Goal: Check status: Check status

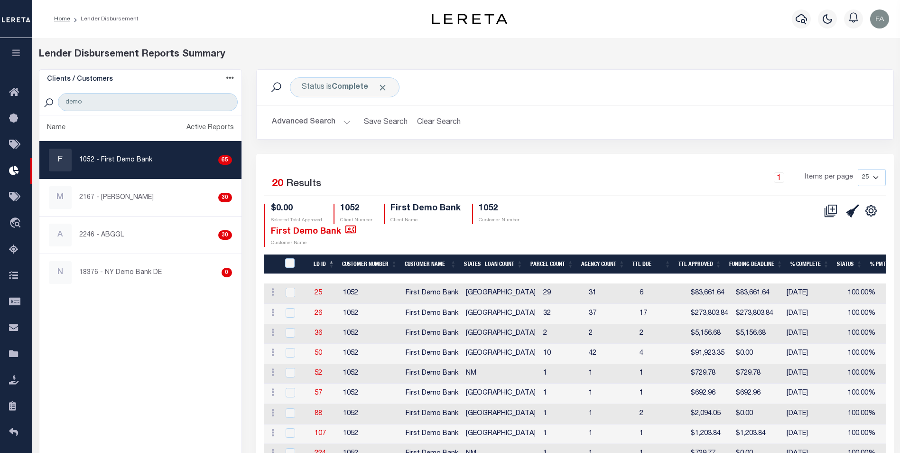
scroll to position [47, 0]
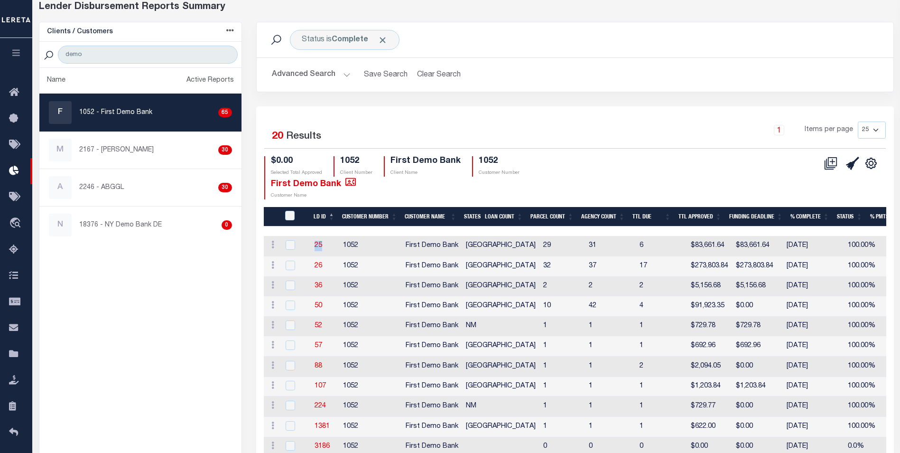
drag, startPoint x: 334, startPoint y: 250, endPoint x: 313, endPoint y: 249, distance: 21.4
click at [313, 249] on td "25" at bounding box center [325, 246] width 28 height 20
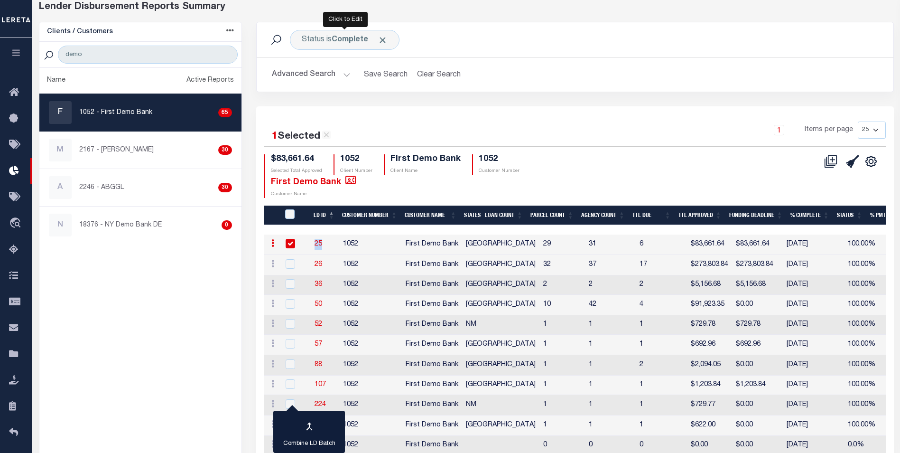
copy link "25"
click at [20, 57] on icon "button" at bounding box center [16, 52] width 11 height 9
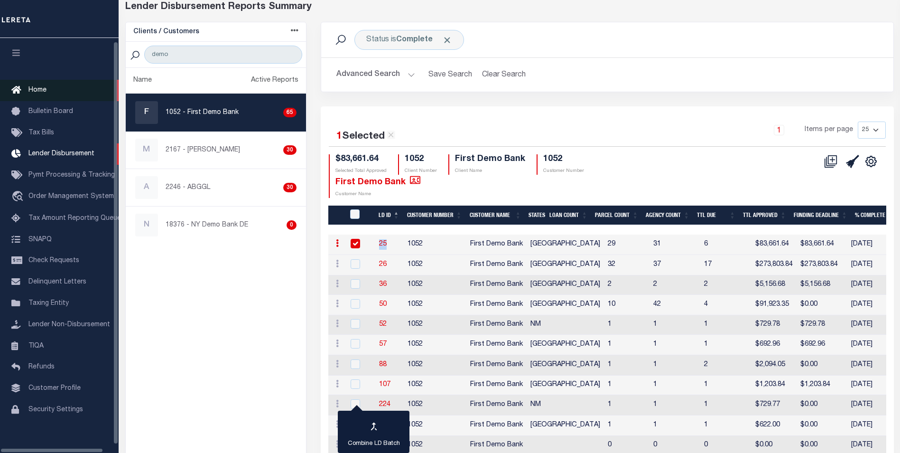
scroll to position [9, 0]
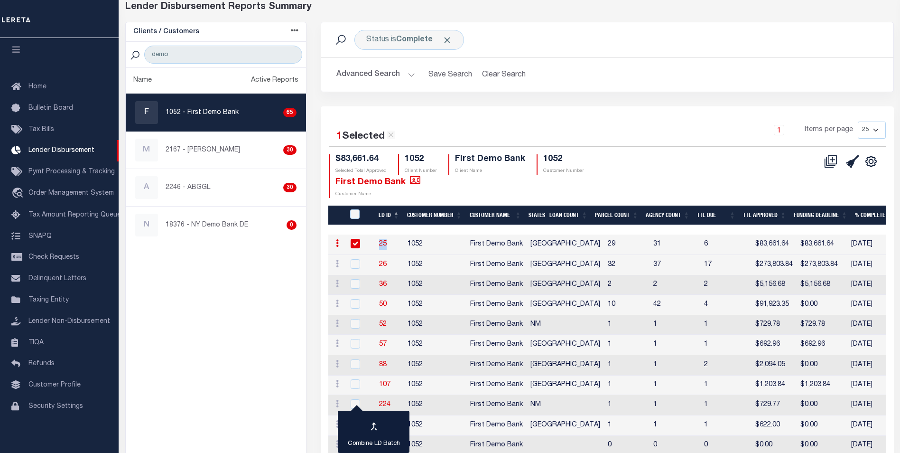
click at [420, 238] on td "1052" at bounding box center [435, 244] width 63 height 20
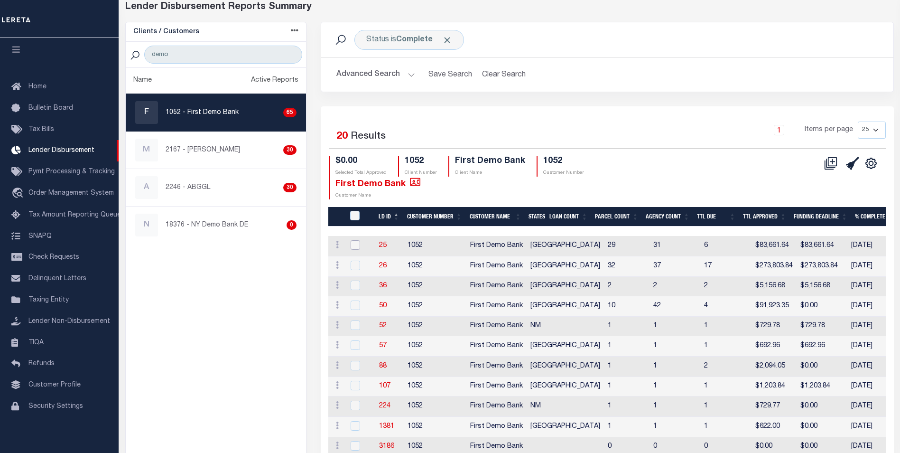
click at [355, 247] on input "checkbox" at bounding box center [355, 244] width 9 height 9
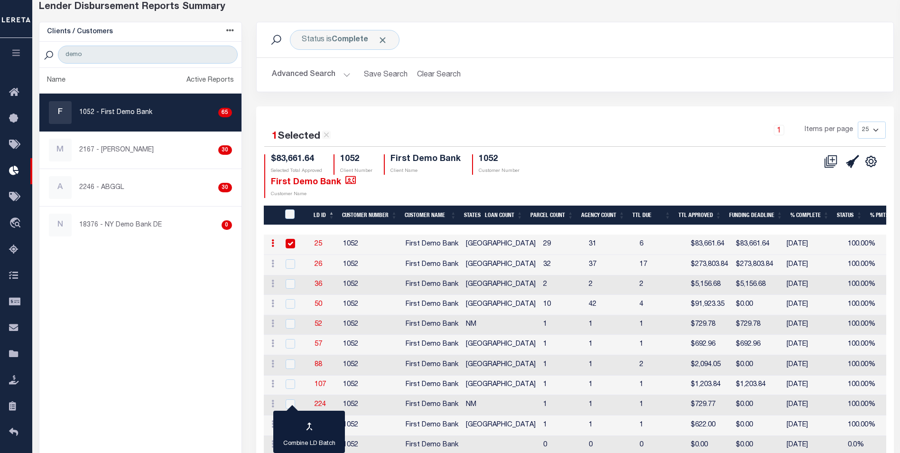
click at [274, 241] on icon at bounding box center [272, 243] width 3 height 8
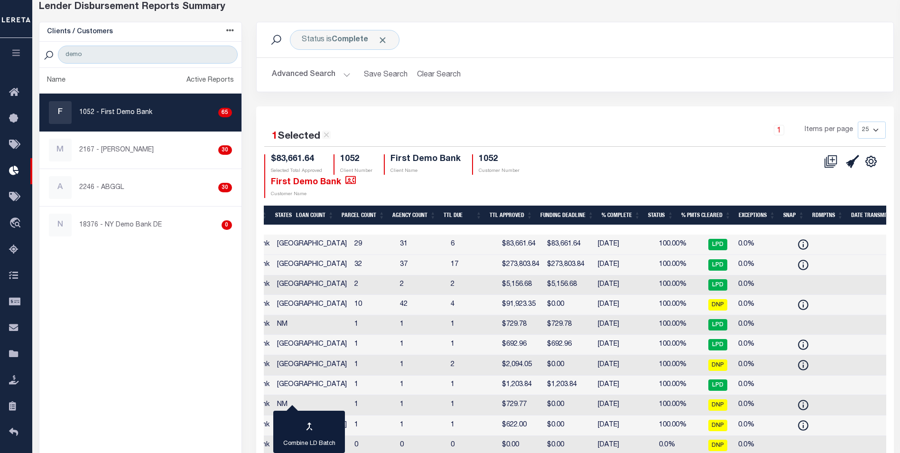
scroll to position [0, 0]
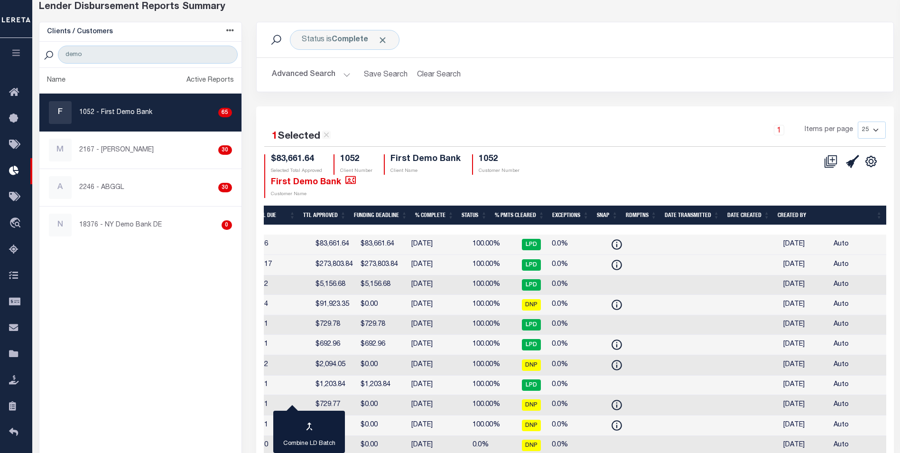
drag, startPoint x: 820, startPoint y: 243, endPoint x: 763, endPoint y: 252, distance: 57.6
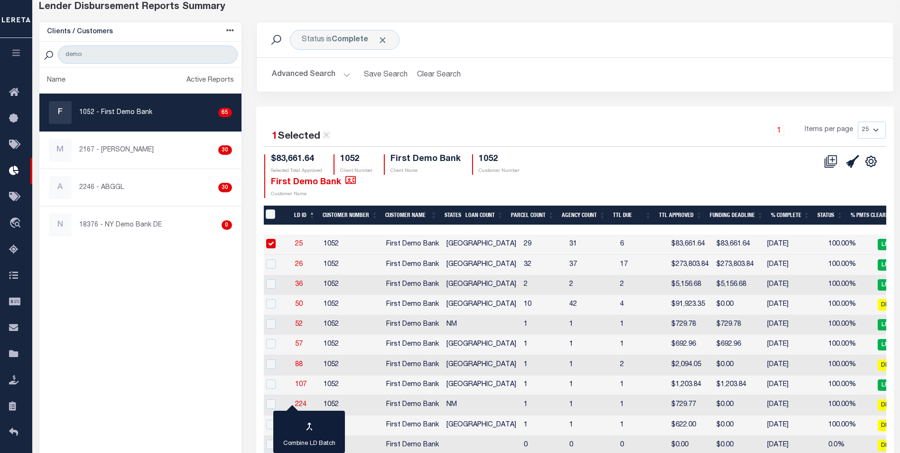
drag, startPoint x: 763, startPoint y: 252, endPoint x: 714, endPoint y: 249, distance: 49.5
click at [878, 241] on span "LPD" at bounding box center [887, 244] width 19 height 11
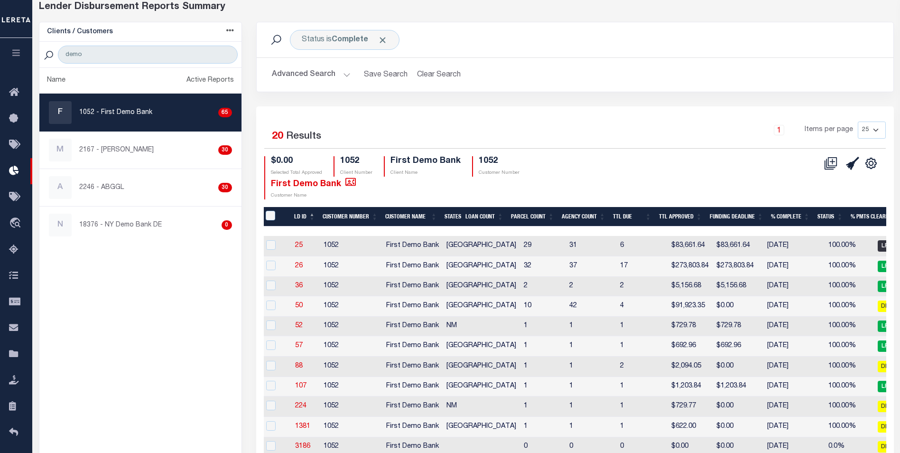
click at [878, 241] on span "LPD" at bounding box center [887, 245] width 19 height 11
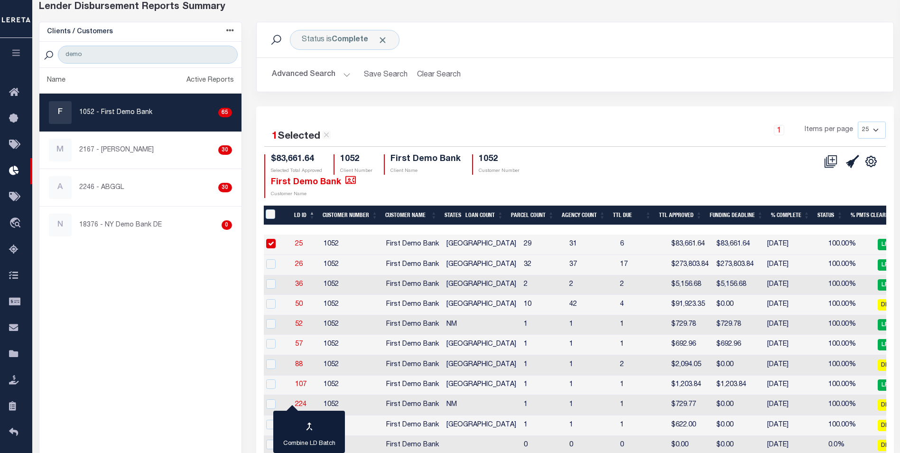
click at [566, 240] on td "31" at bounding box center [591, 244] width 51 height 20
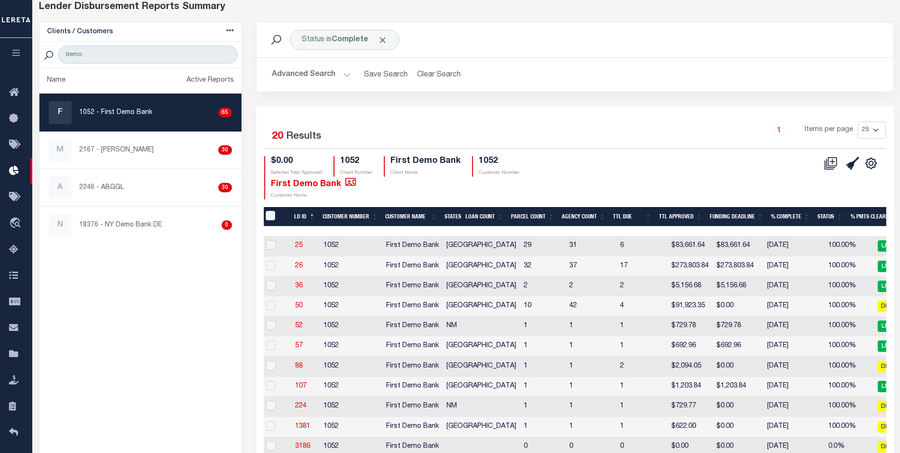
click at [566, 240] on td "31" at bounding box center [591, 246] width 51 height 20
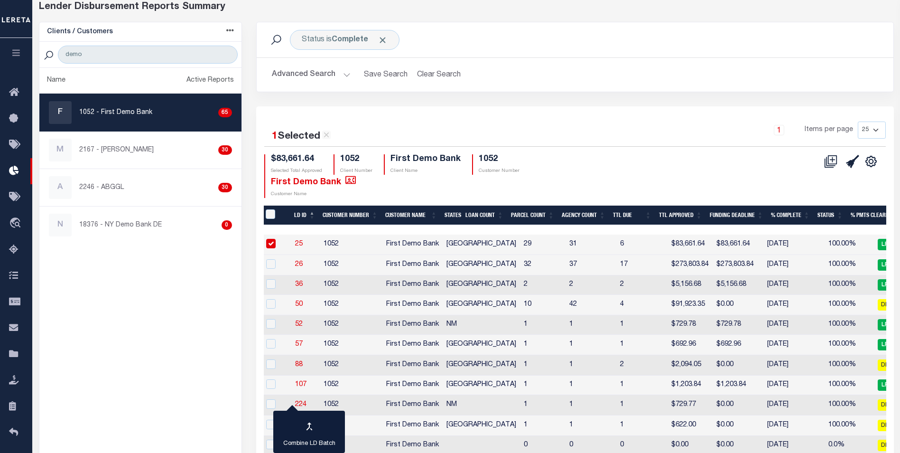
click at [379, 246] on td "1052" at bounding box center [351, 244] width 63 height 20
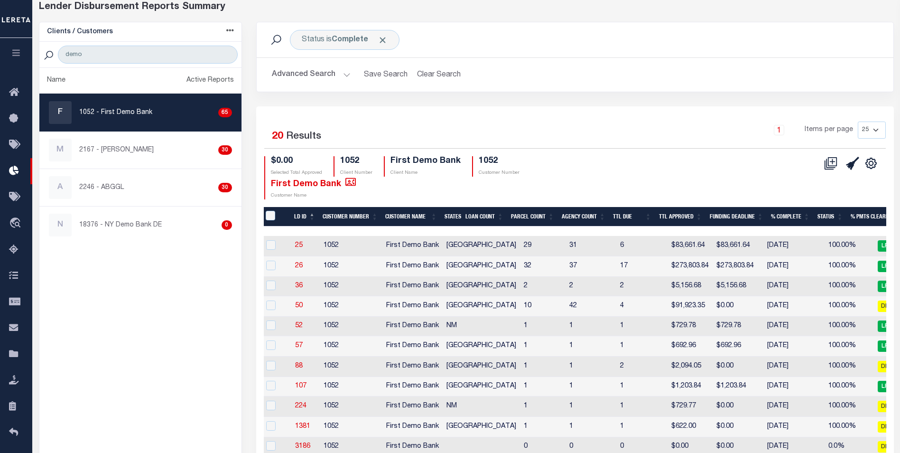
click at [328, 247] on td "1052" at bounding box center [351, 246] width 63 height 20
checkbox input "true"
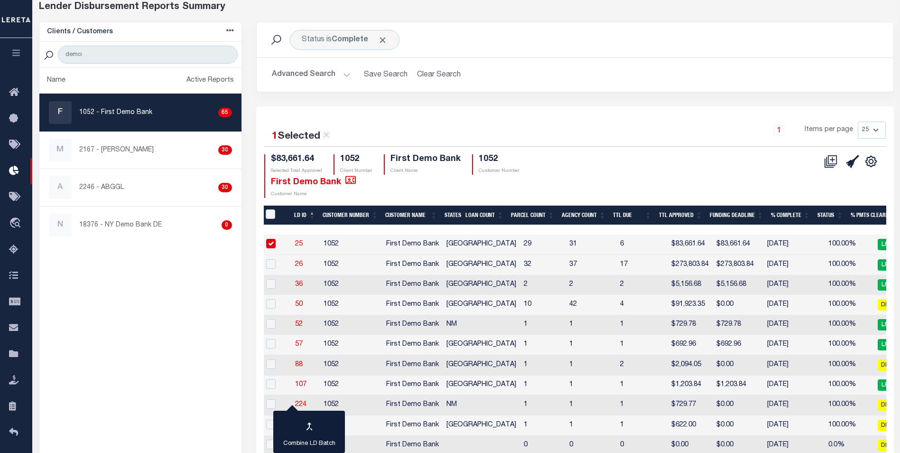
click at [301, 245] on link "25" at bounding box center [299, 244] width 8 height 7
checkbox input "true"
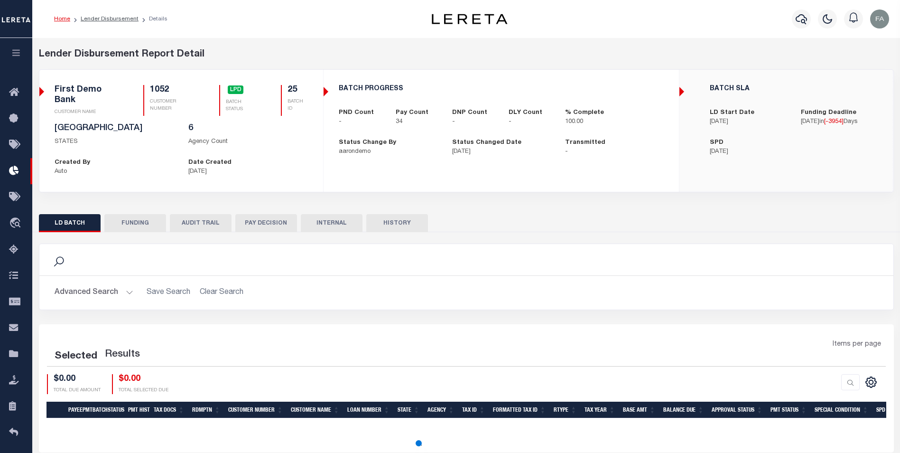
scroll to position [50, 0]
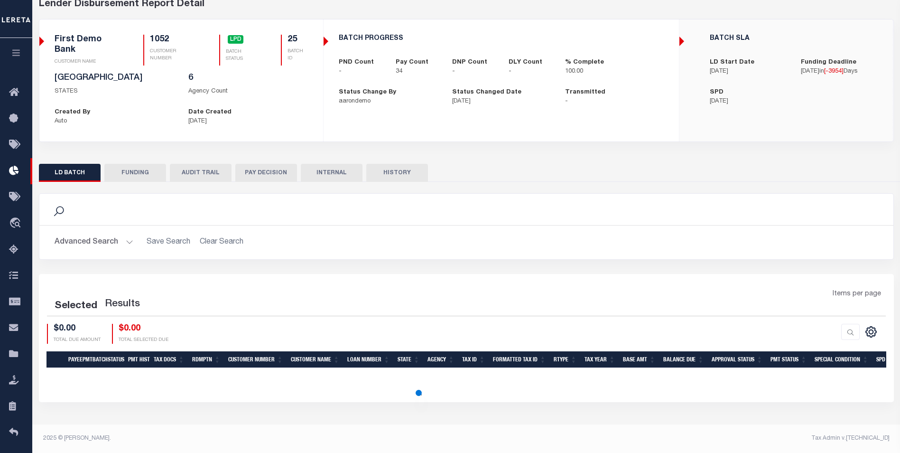
click at [273, 168] on button "PAY DECISION" at bounding box center [266, 173] width 62 height 18
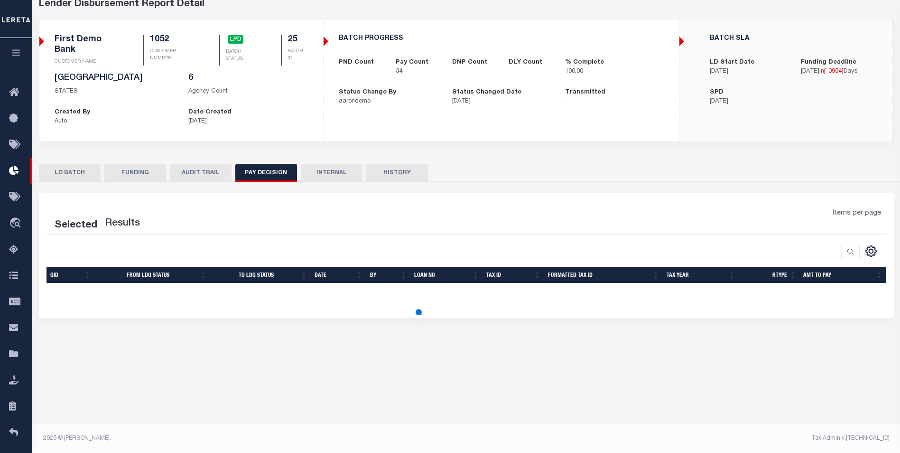
click at [380, 171] on button "HISTORY" at bounding box center [397, 173] width 62 height 18
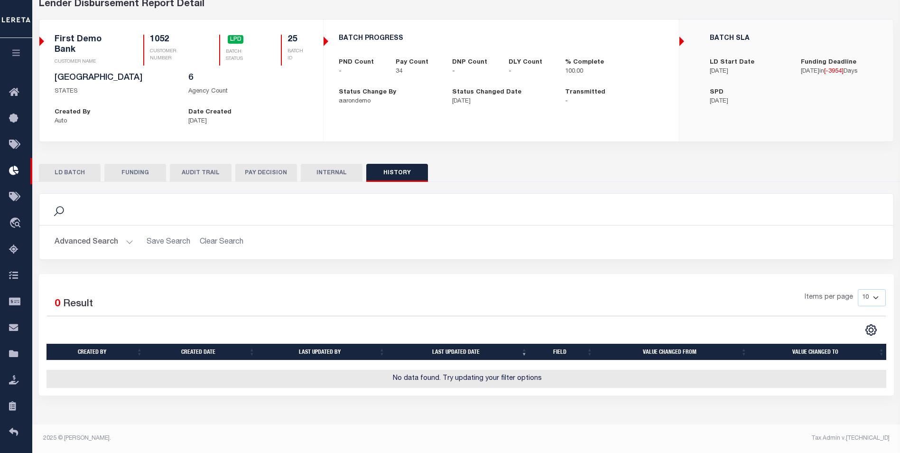
click at [352, 173] on button "INTERNAL" at bounding box center [332, 173] width 62 height 18
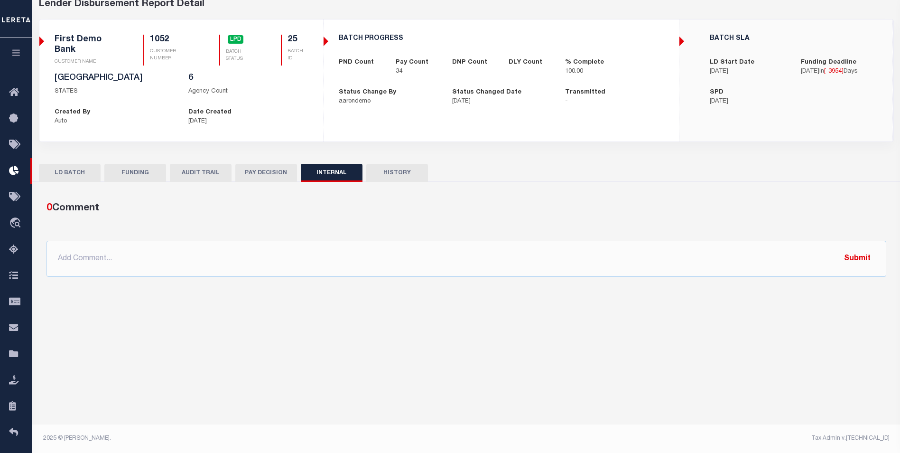
click at [203, 176] on button "AUDIT TRAIL" at bounding box center [201, 173] width 62 height 18
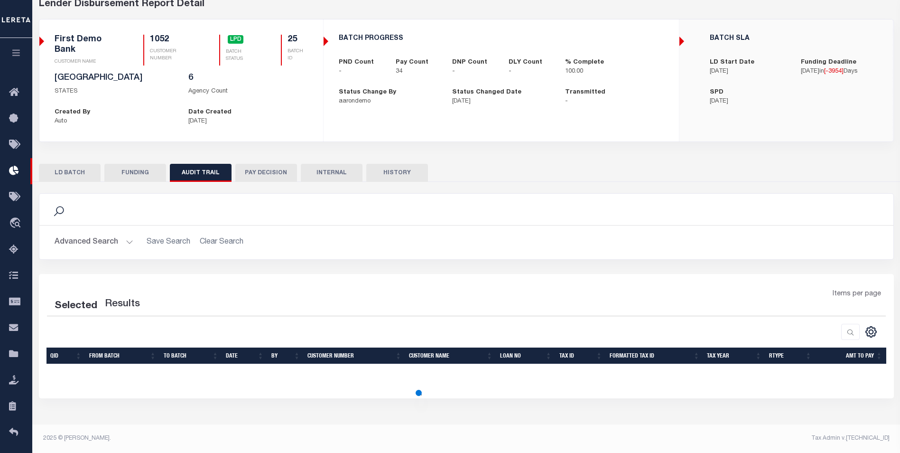
click at [144, 172] on button "FUNDING" at bounding box center [135, 173] width 62 height 18
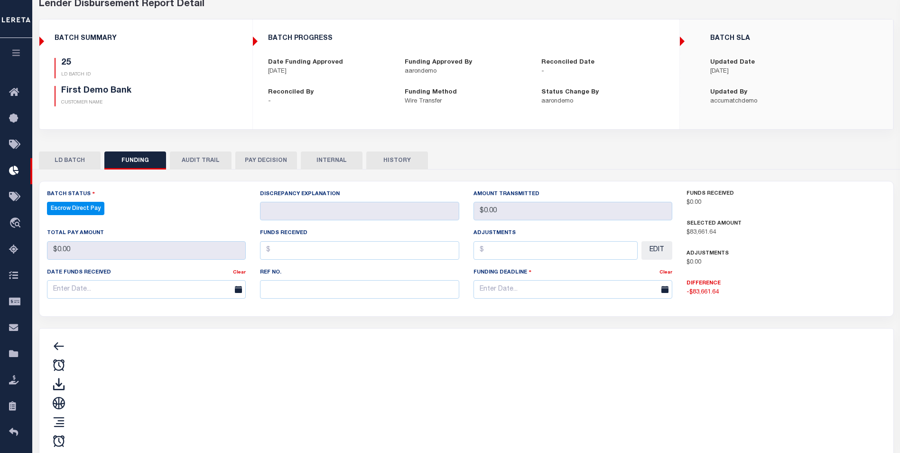
type input "$17,431.5"
type input "$83,661.64"
type input "$0"
type input "[DATE]"
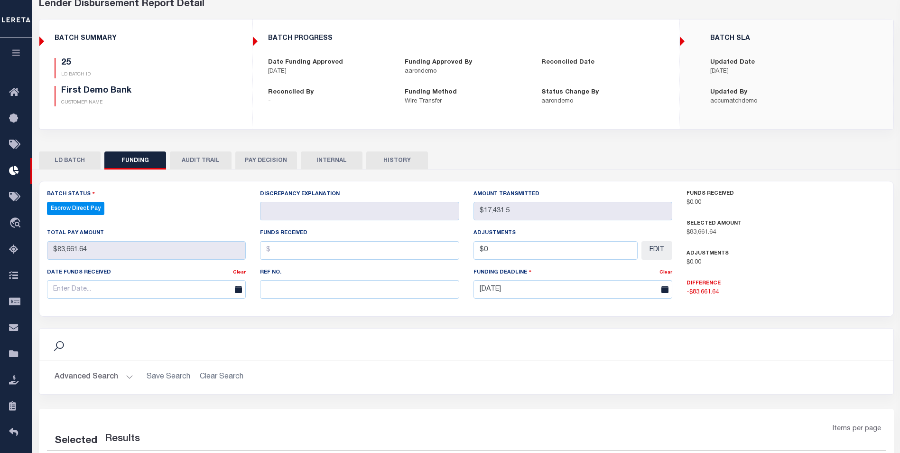
scroll to position [98, 0]
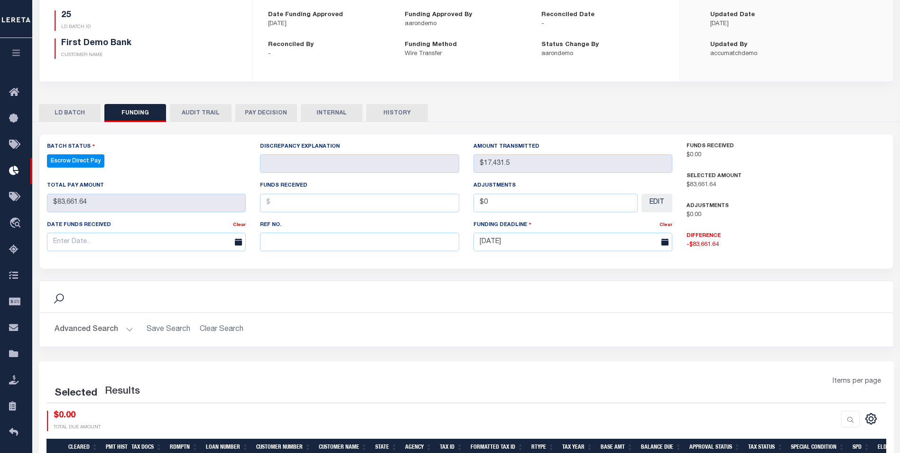
click at [83, 110] on button "LD BATCH" at bounding box center [70, 113] width 62 height 18
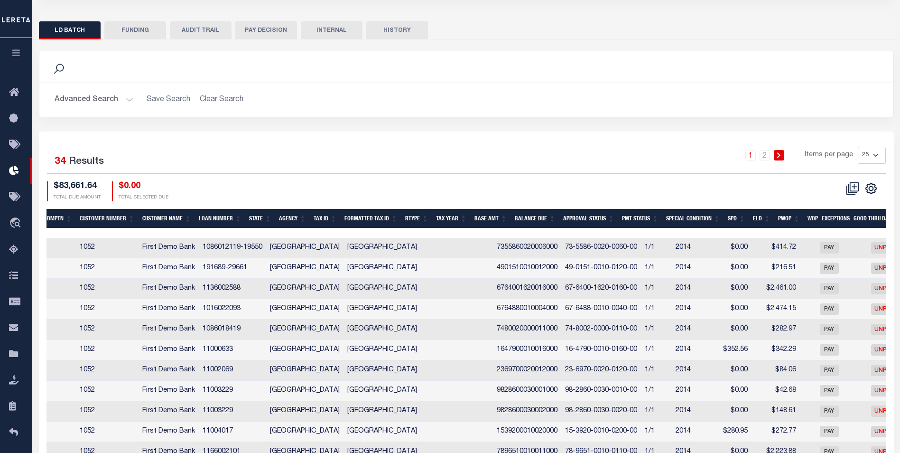
scroll to position [0, 188]
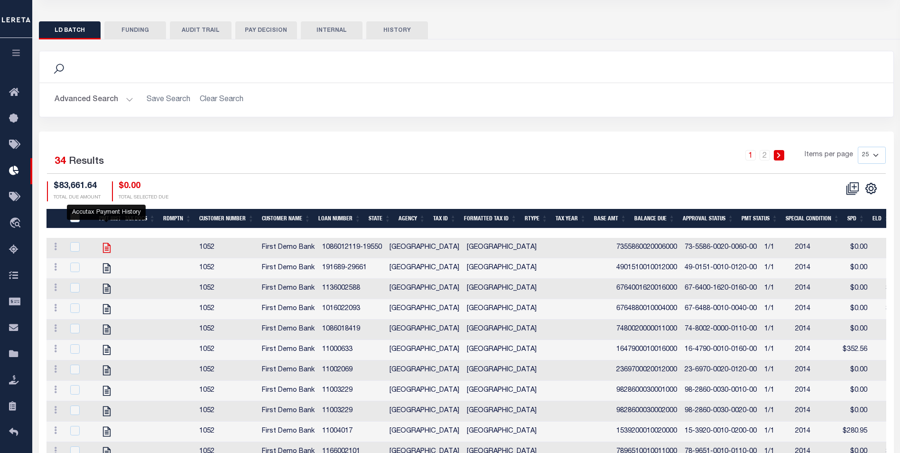
click at [107, 251] on icon "" at bounding box center [107, 247] width 12 height 12
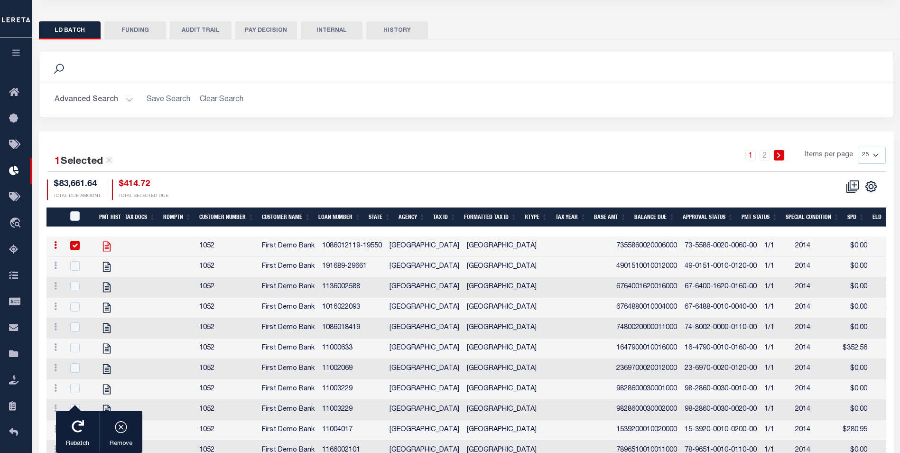
click at [103, 250] on icon "" at bounding box center [106, 246] width 8 height 10
checkbox input "false"
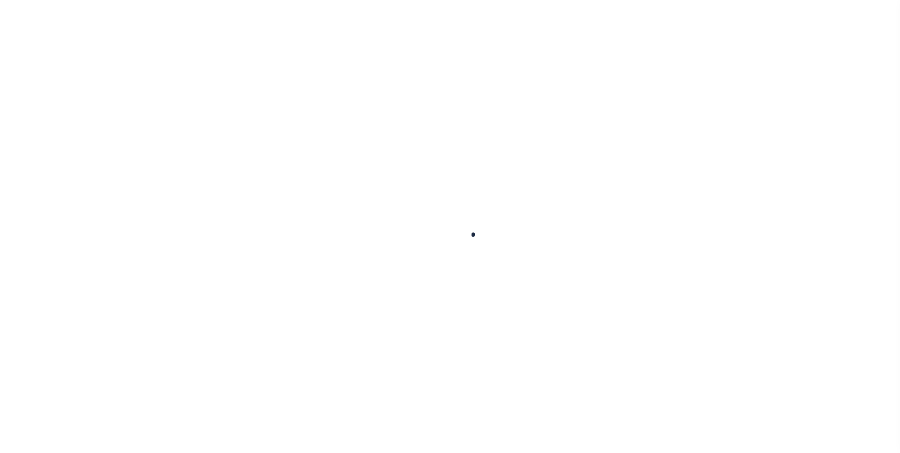
select select
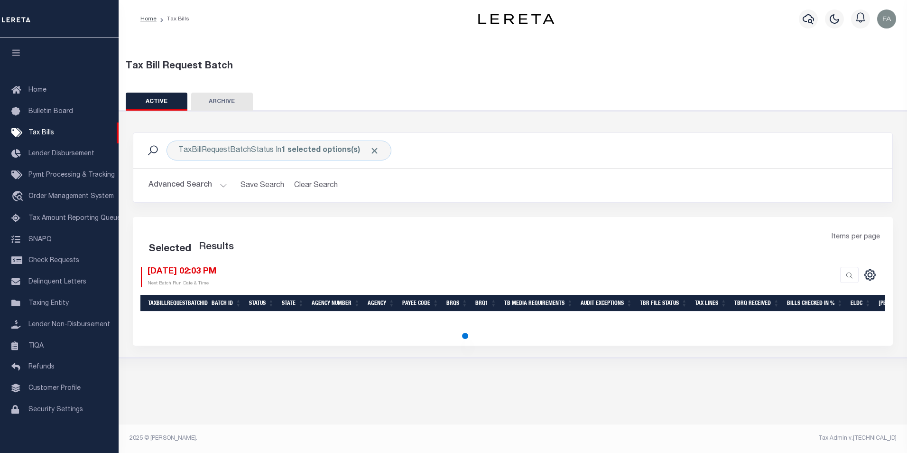
click at [204, 185] on button "Advanced Search" at bounding box center [187, 185] width 79 height 19
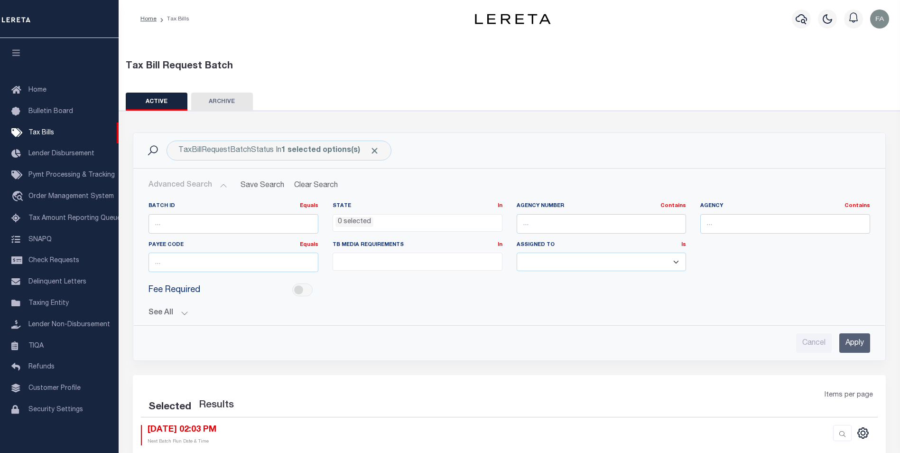
click at [141, 312] on div "Batch ID Equals Equals Is Not Equal To Is Greater Than Is Less Than State In In…" at bounding box center [509, 259] width 736 height 115
click at [158, 312] on button "See All" at bounding box center [509, 312] width 722 height 9
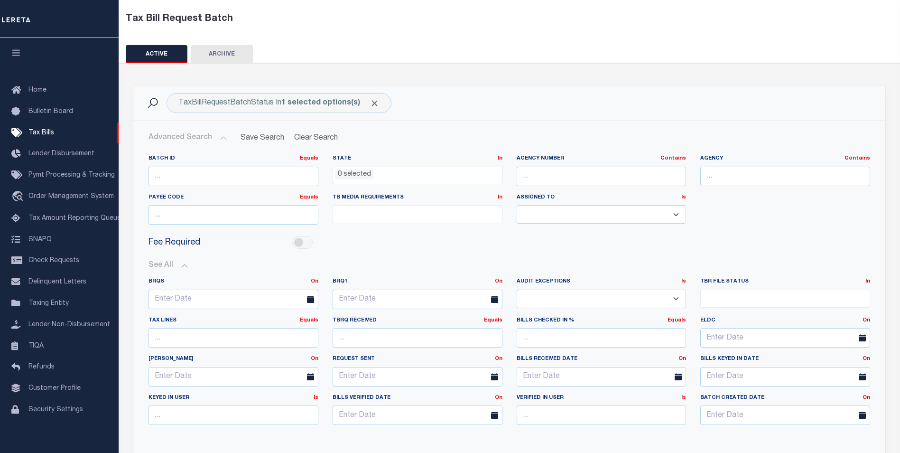
scroll to position [95, 0]
